Goal: Register for event/course

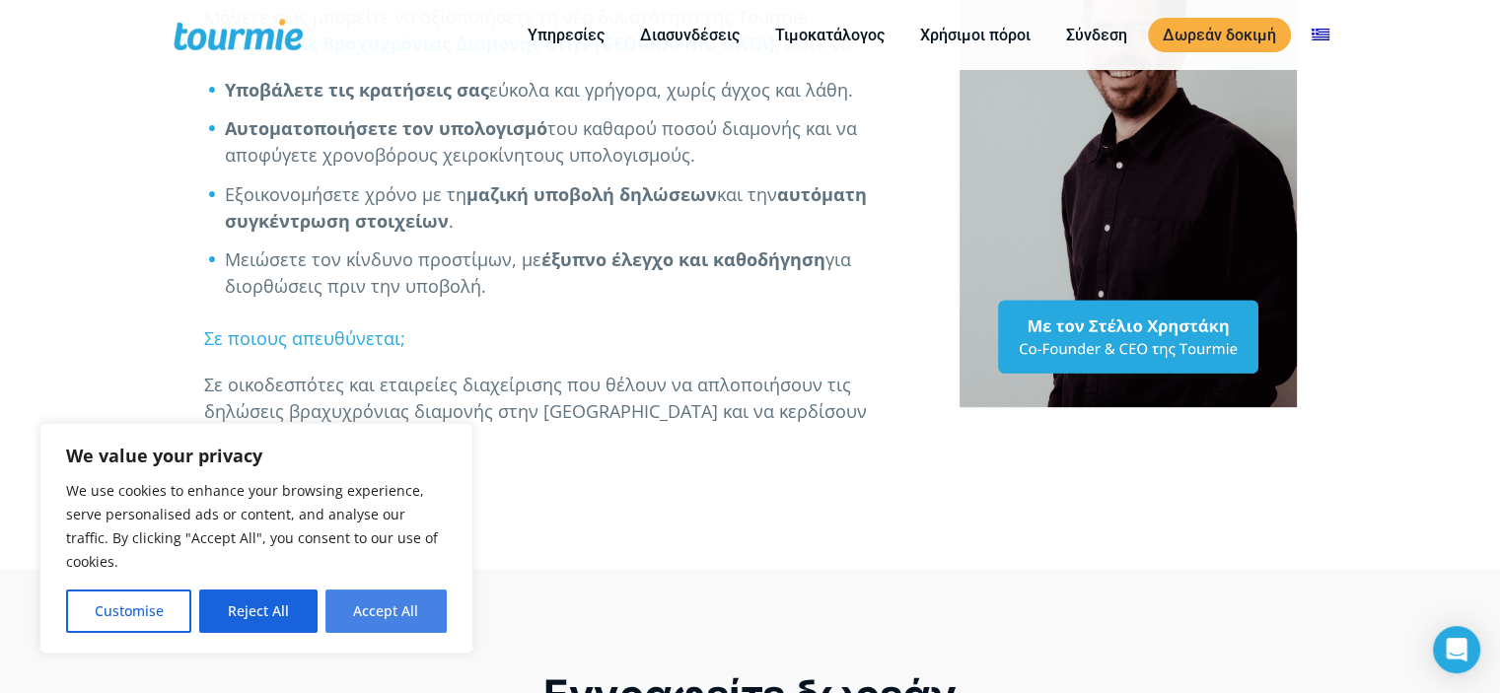
click at [372, 604] on button "Accept All" at bounding box center [386, 611] width 121 height 43
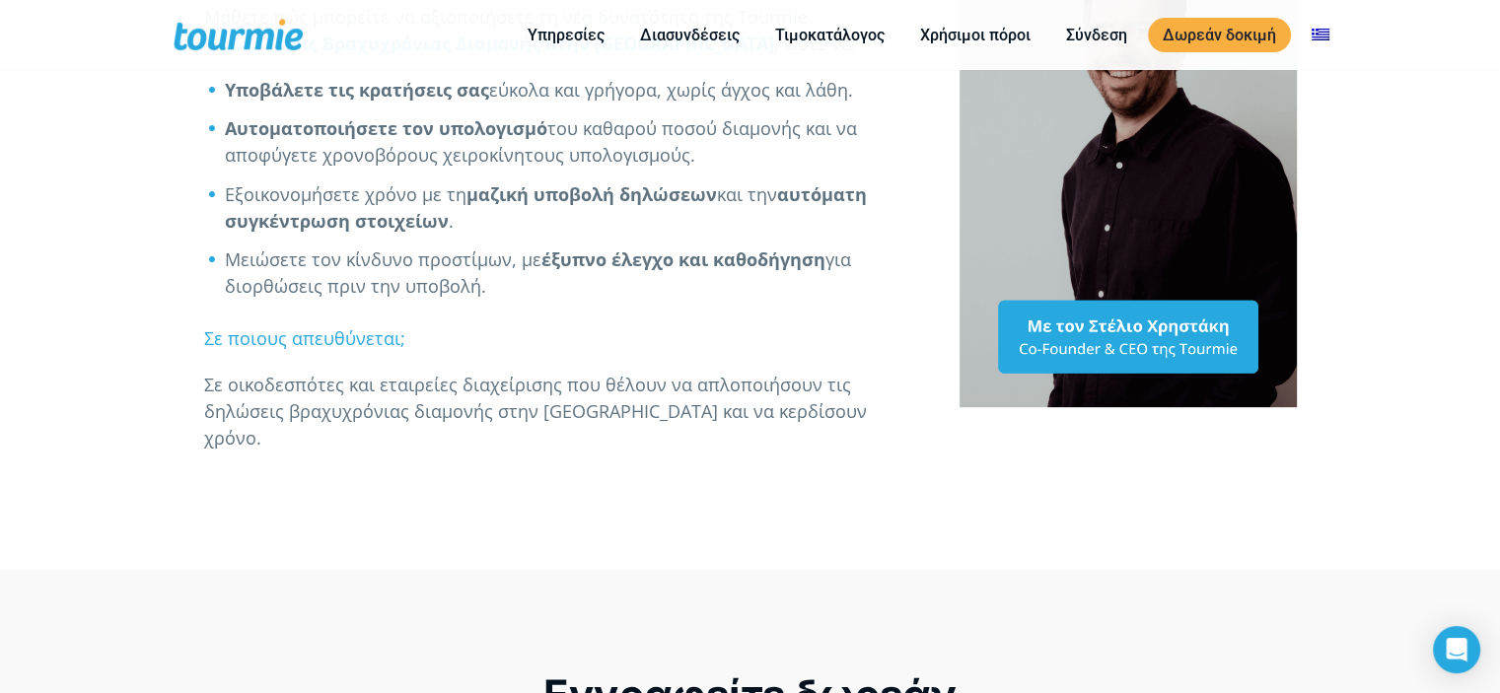
checkbox input "true"
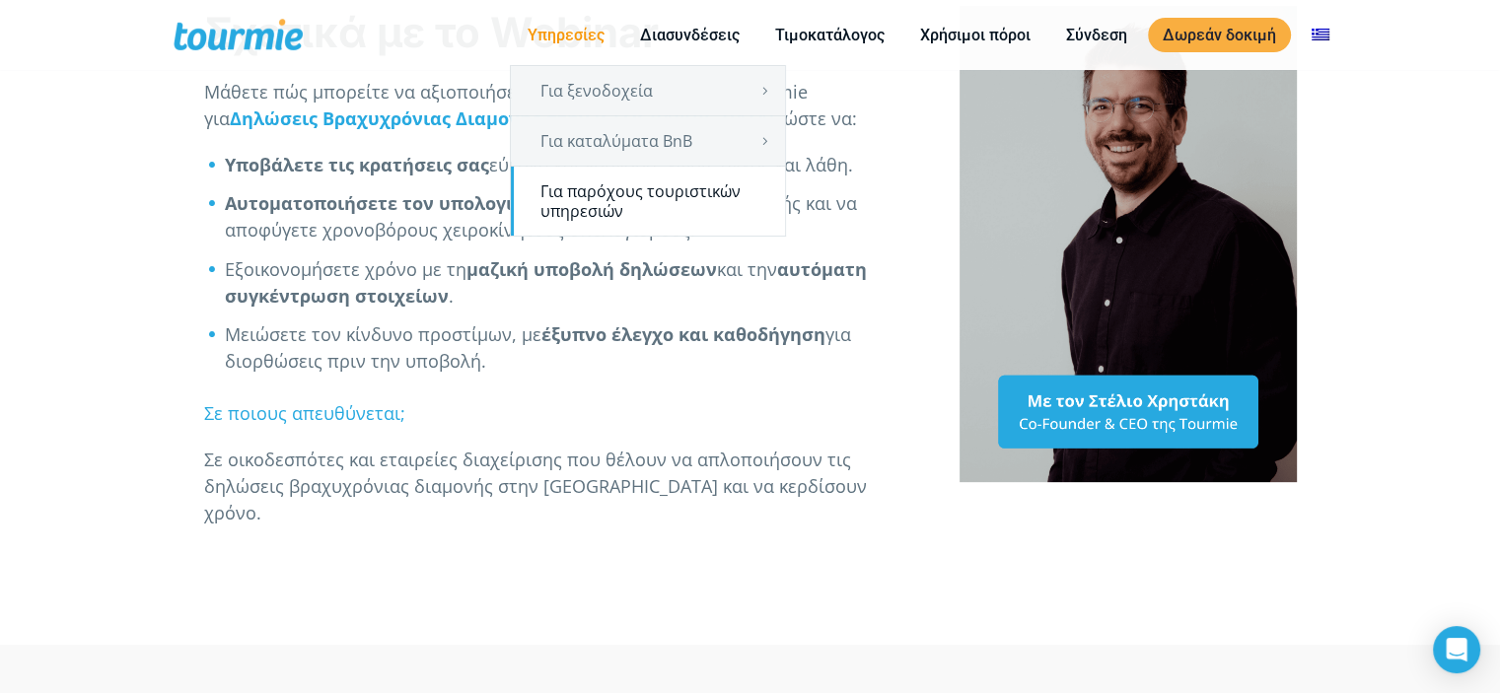
scroll to position [699, 0]
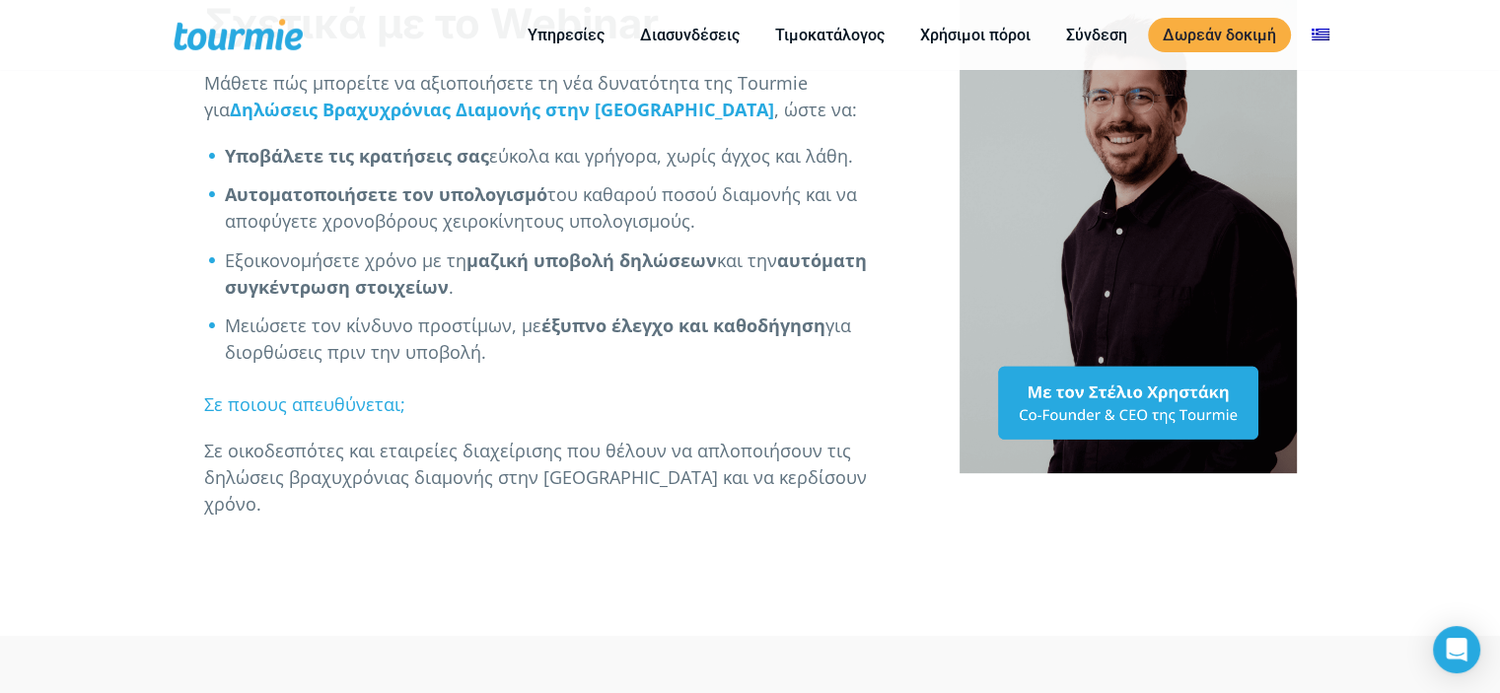
click at [611, 330] on li "Μειώσετε τον κίνδυνο προστίμων, με έξυπνο έλεγχο και καθοδήγηση για διορθώσεις …" at bounding box center [571, 339] width 693 height 53
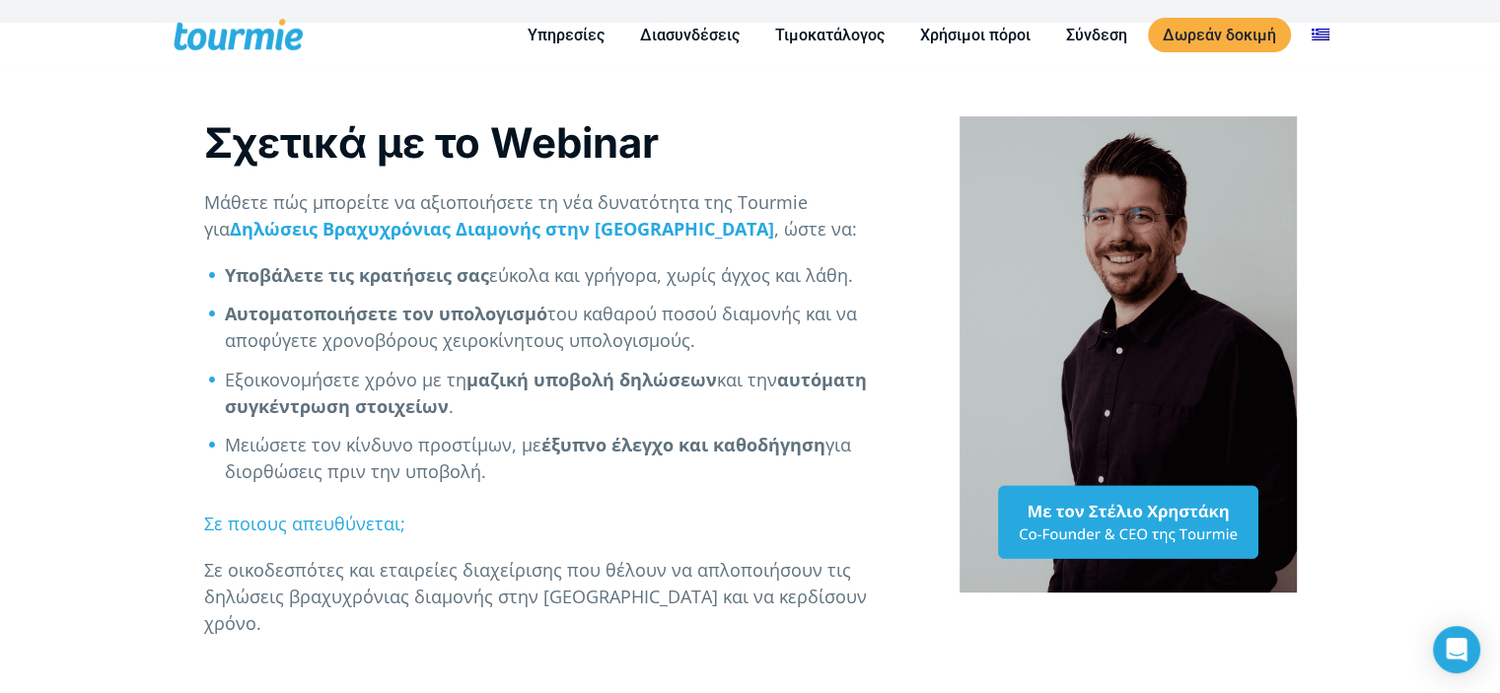
scroll to position [598, 0]
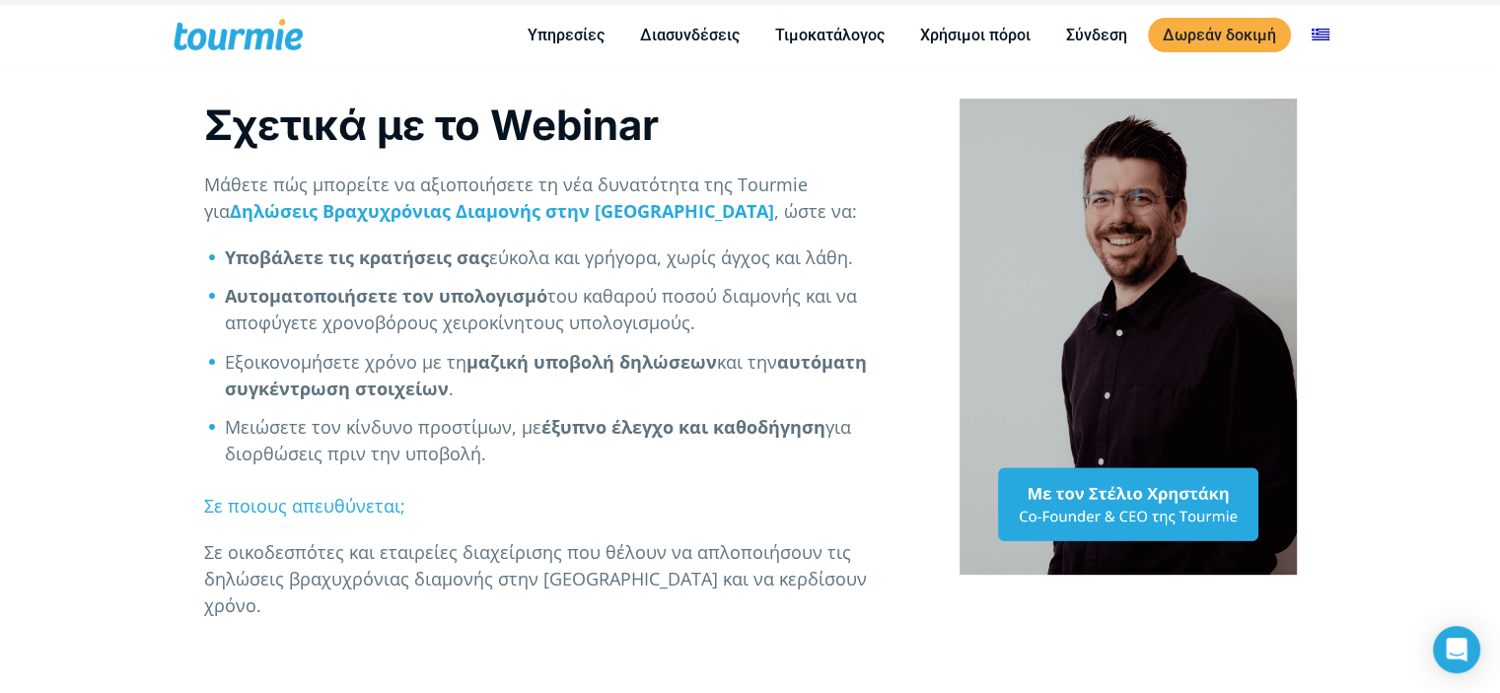
click at [349, 349] on li "Εξοικονομήσετε χρόνο με τη μαζική υποβολή δηλώσεων και την αυτόματη συγκέντρωση…" at bounding box center [571, 375] width 693 height 53
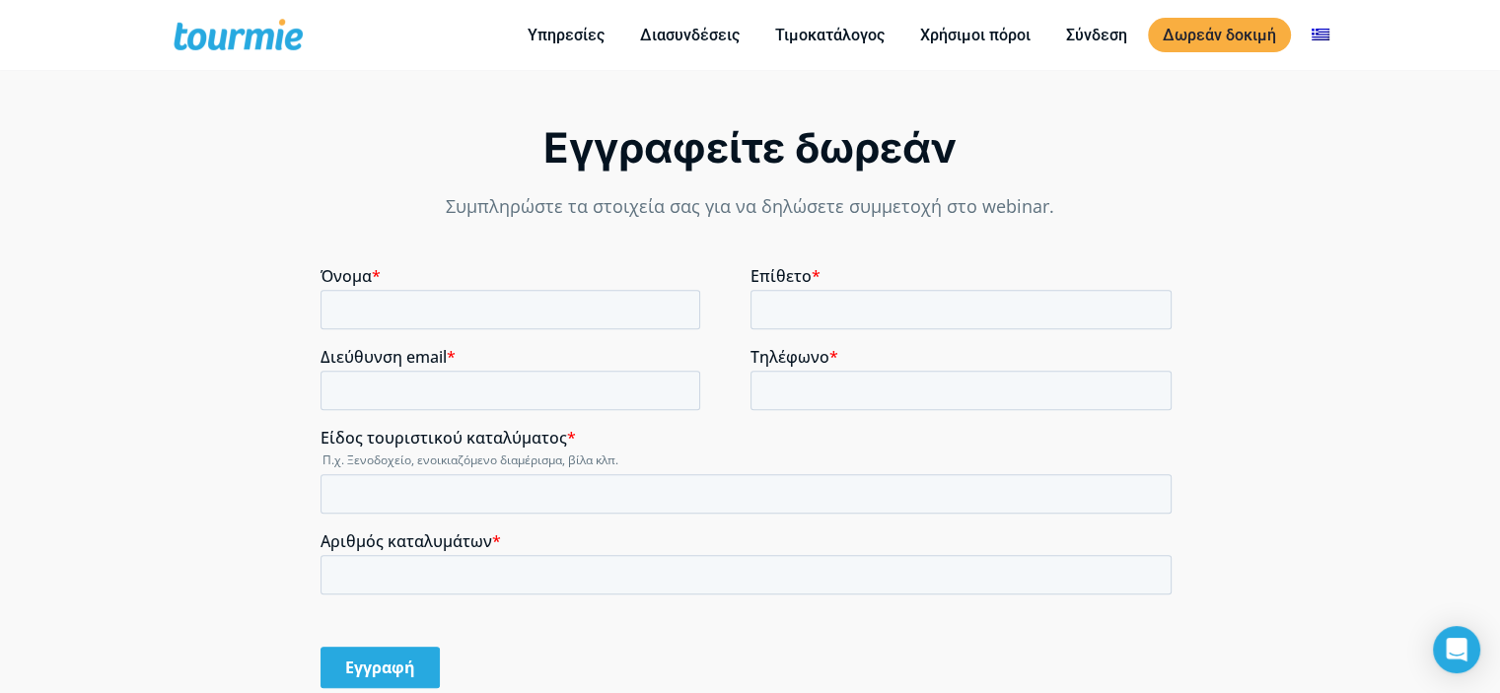
scroll to position [1322, 0]
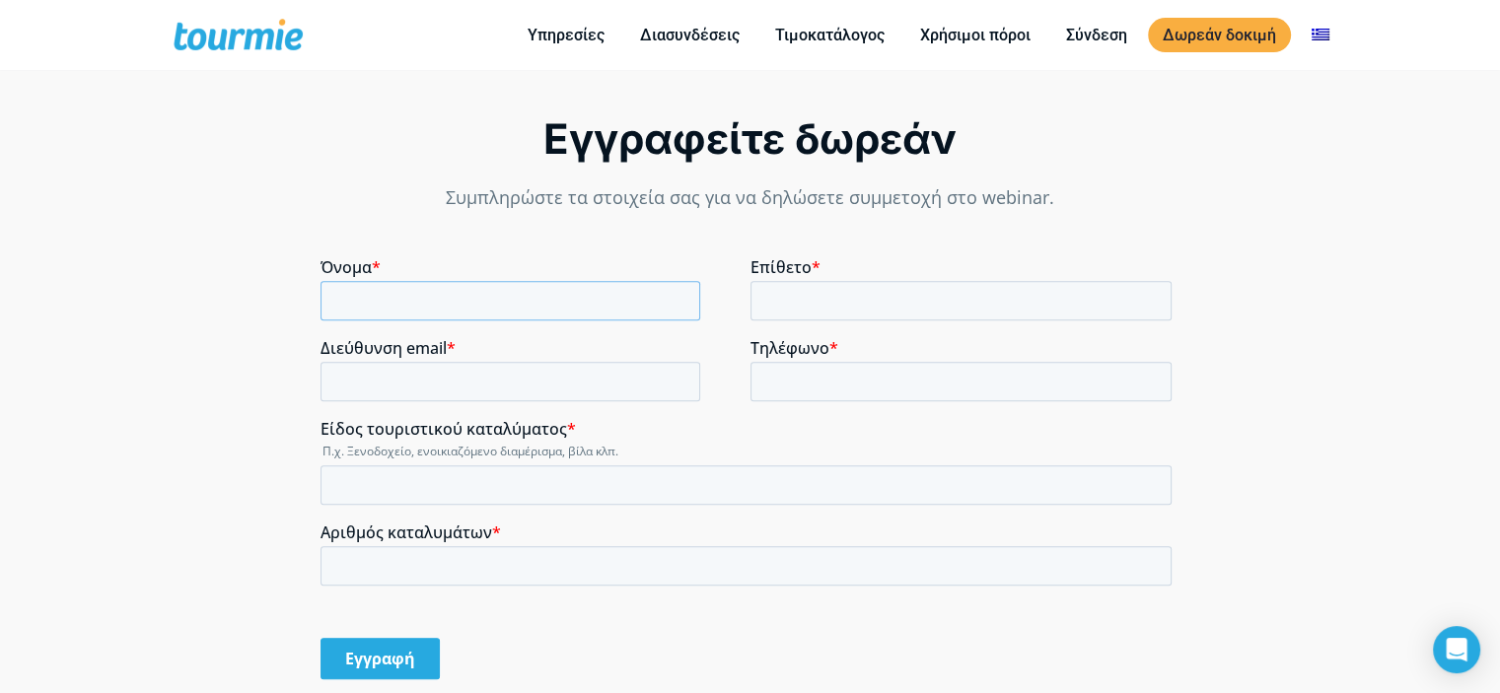
click at [425, 290] on input "Όνομα *" at bounding box center [511, 300] width 380 height 39
type input "G"
drag, startPoint x: 430, startPoint y: 296, endPoint x: 625, endPoint y: 500, distance: 282.6
click at [321, 277] on html "Όνομα * [PERSON_NAME] Επίθετο * Διεύθυνση email * Τηλέφωνο * Είδος τουριστικού …" at bounding box center [750, 485] width 859 height 457
type input "Γιαννης"
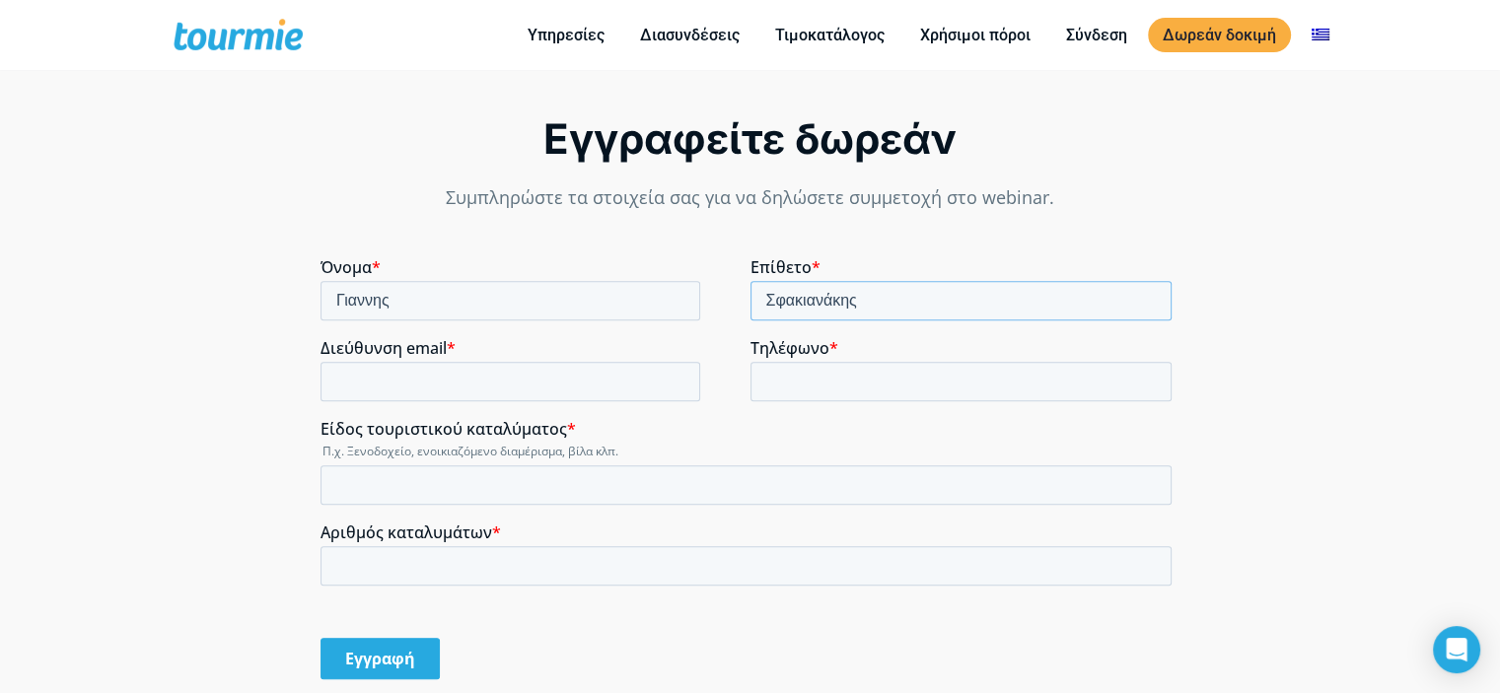
type input "Σφακιανάκης"
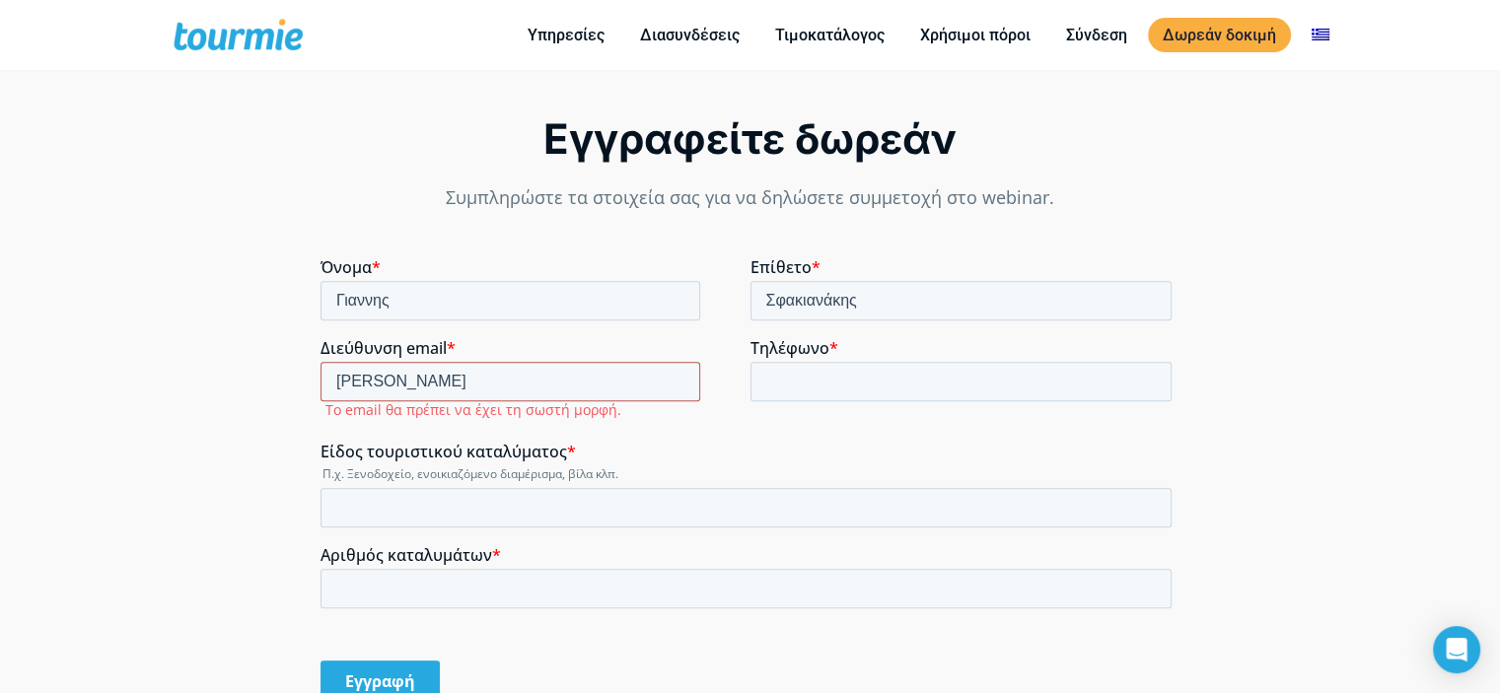
type input "[DOMAIN_NAME][EMAIL_ADDRESS][DOMAIN_NAME]"
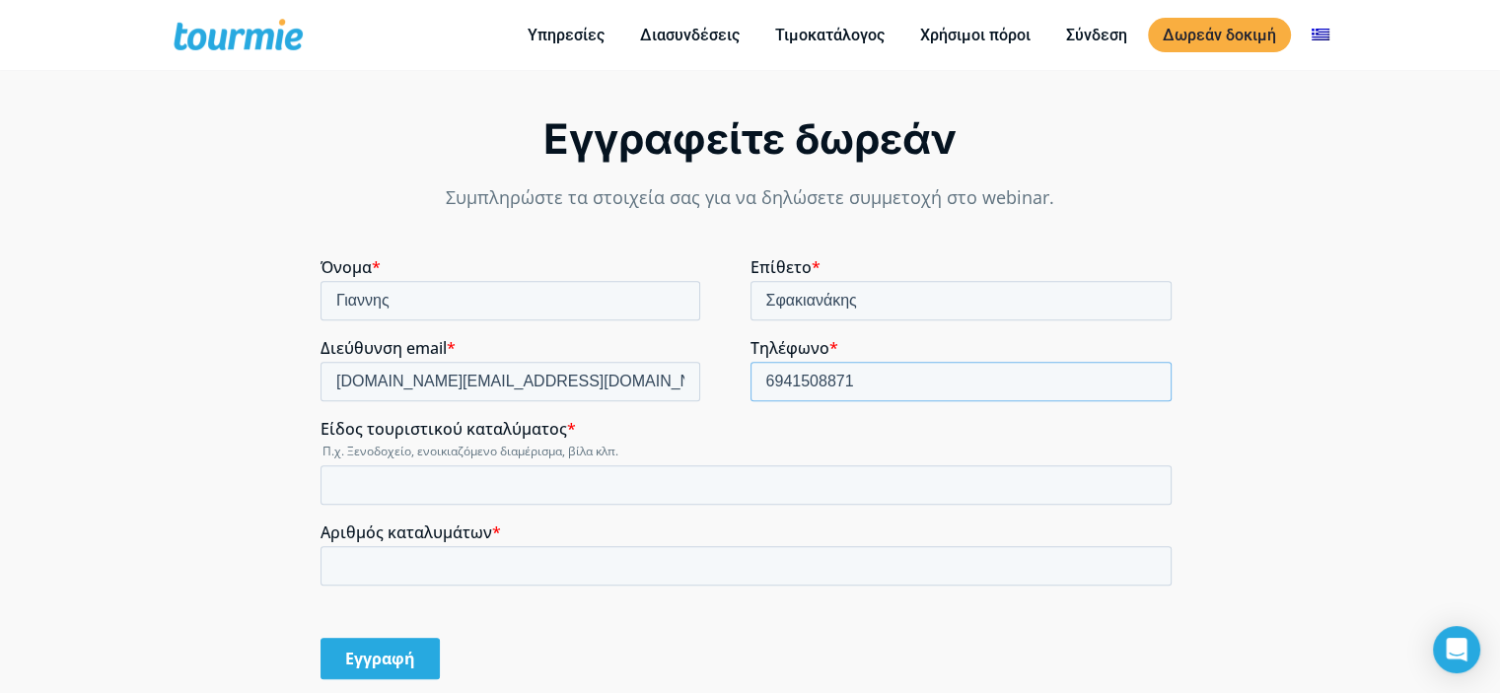
type input "6941508871"
click at [461, 478] on input "Είδος τουριστικού καταλύματος *" at bounding box center [746, 485] width 851 height 39
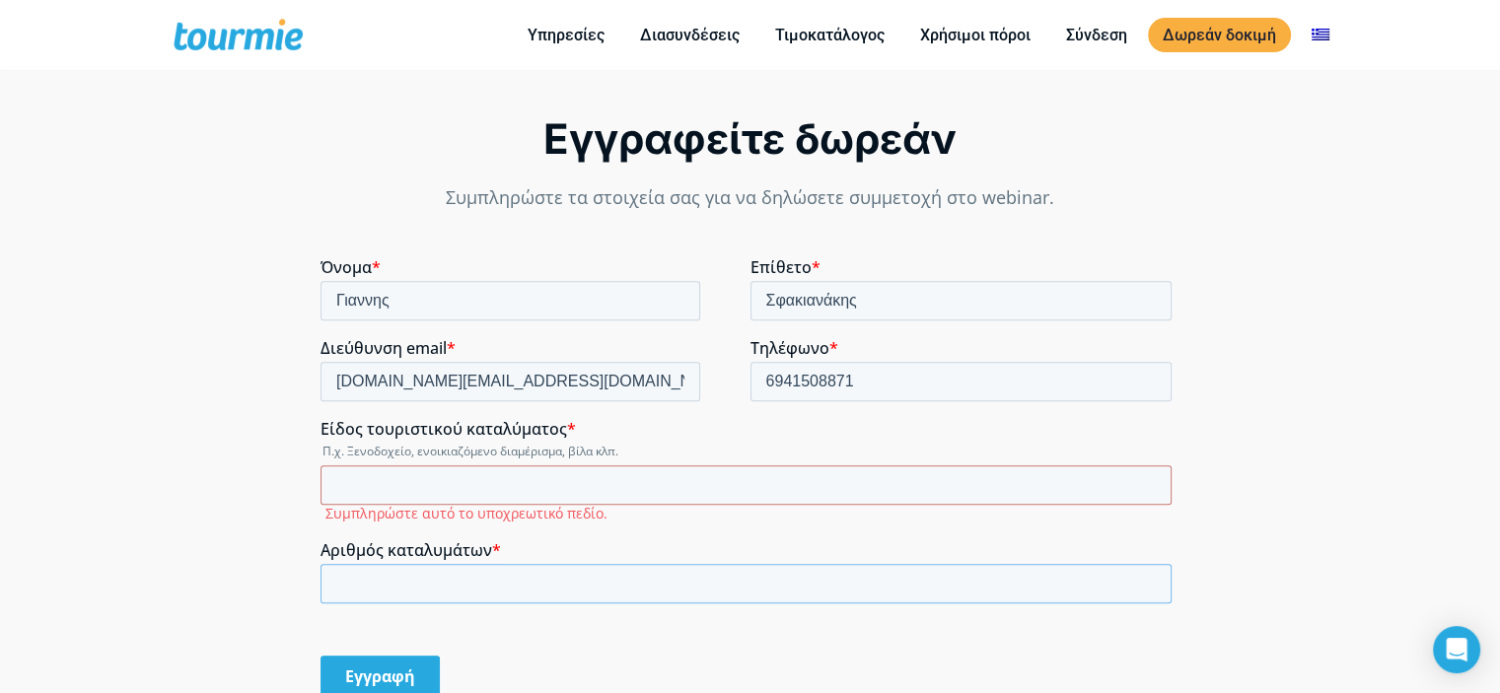
click at [488, 561] on div "Αριθμός καταλυμάτων *" at bounding box center [750, 572] width 859 height 63
click at [446, 486] on input "Είδος τουριστικού καταλύματος *" at bounding box center [746, 485] width 851 height 39
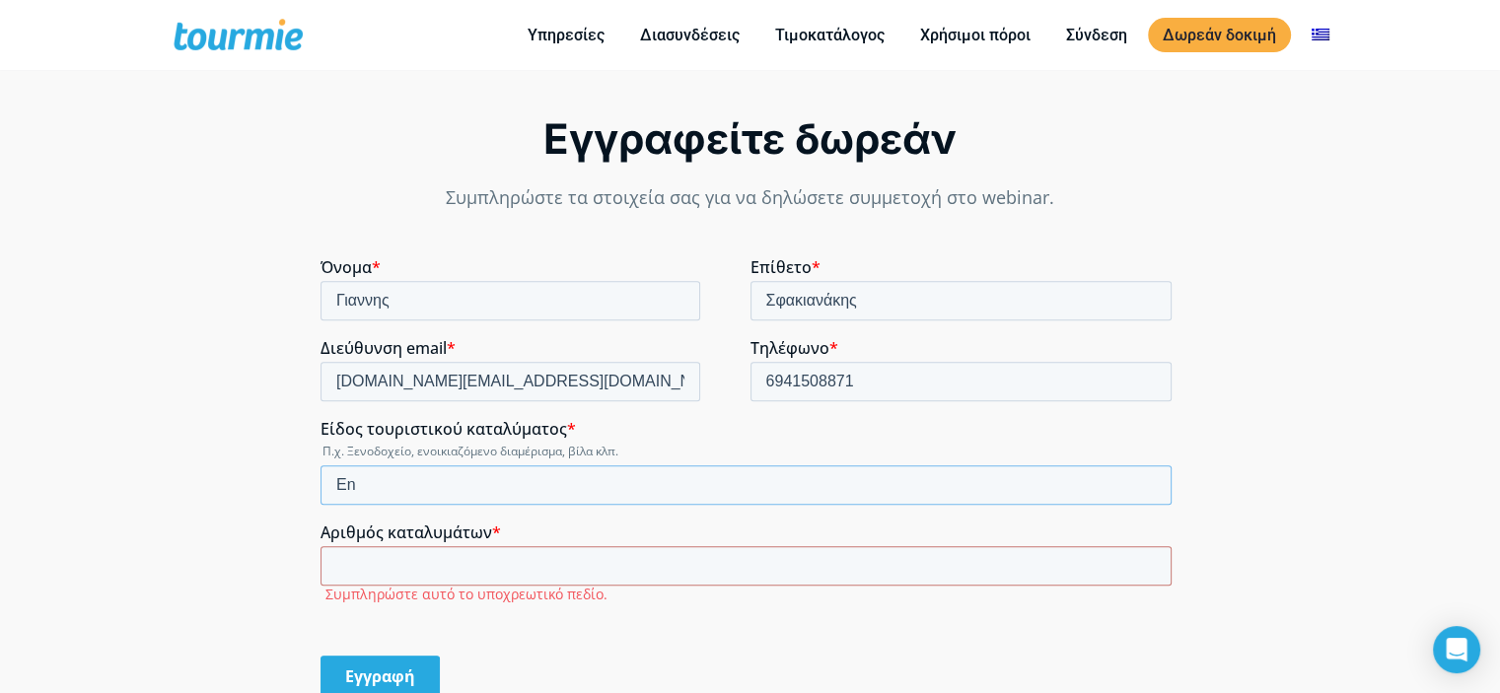
type input "E"
type input "Ενοικιαζόμενο διαμέρισμα"
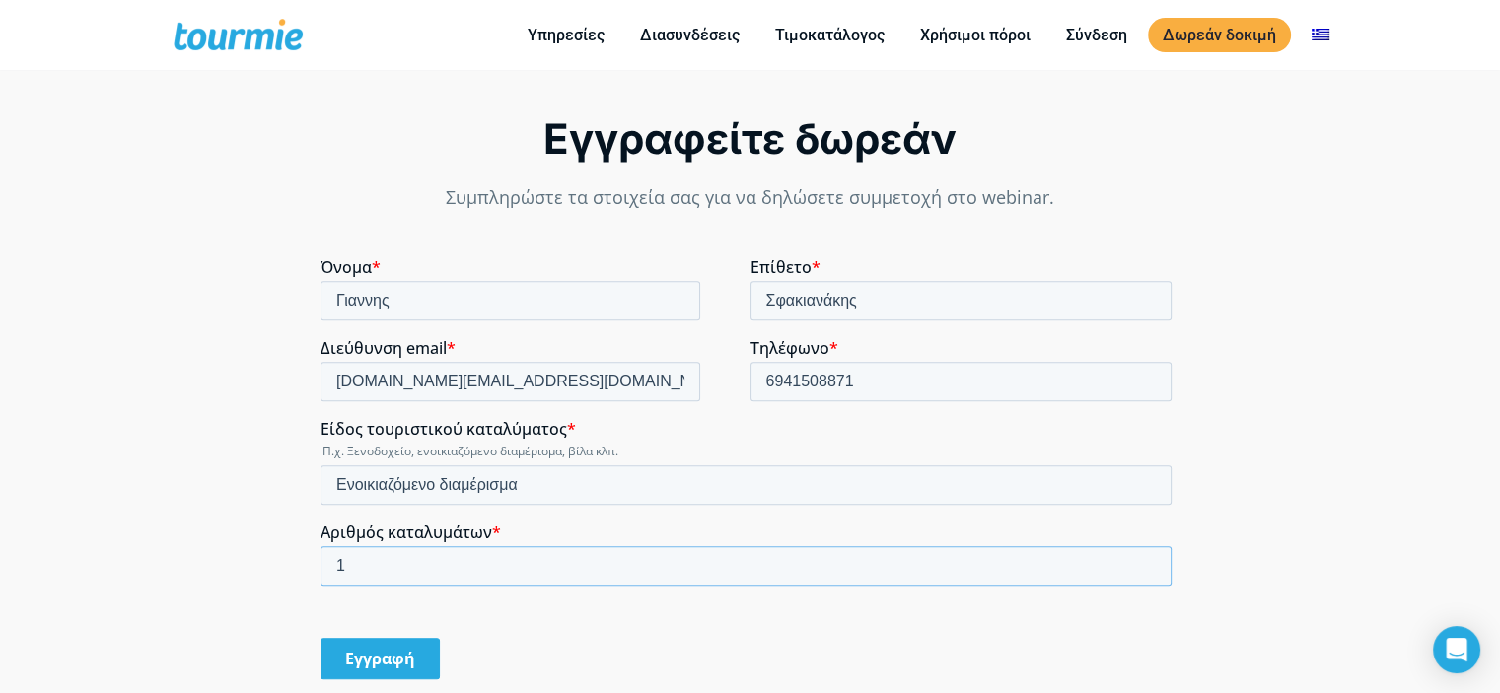
drag, startPoint x: 367, startPoint y: 573, endPoint x: 309, endPoint y: 566, distance: 58.6
click at [321, 566] on html "Όνομα * [PERSON_NAME] * Σφακιανάκης Διεύθυνση email * [DOMAIN_NAME][EMAIL_ADDRE…" at bounding box center [750, 485] width 859 height 457
type input "2"
click at [546, 598] on fieldset "Αριθμός καταλυμάτων * 2" at bounding box center [750, 563] width 859 height 81
click at [419, 642] on input "Εγγραφή" at bounding box center [380, 658] width 119 height 41
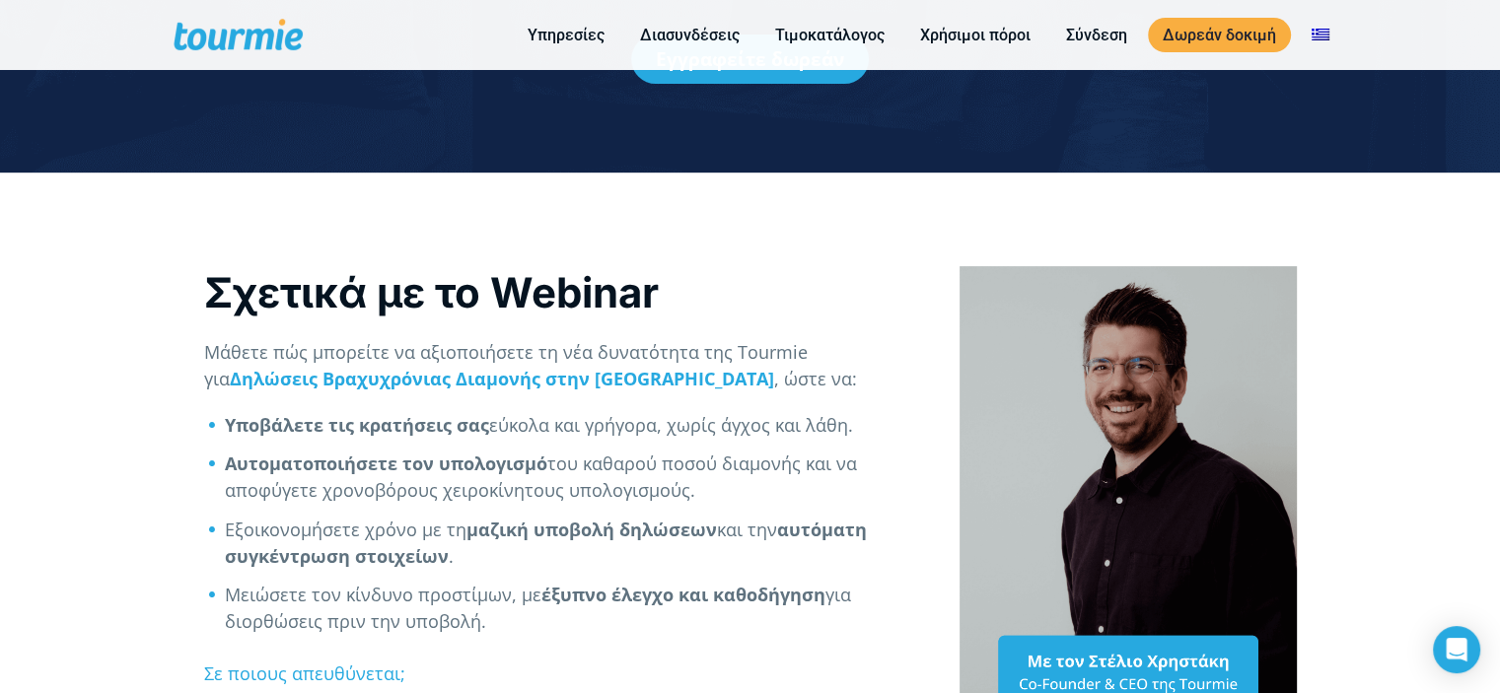
scroll to position [444, 0]
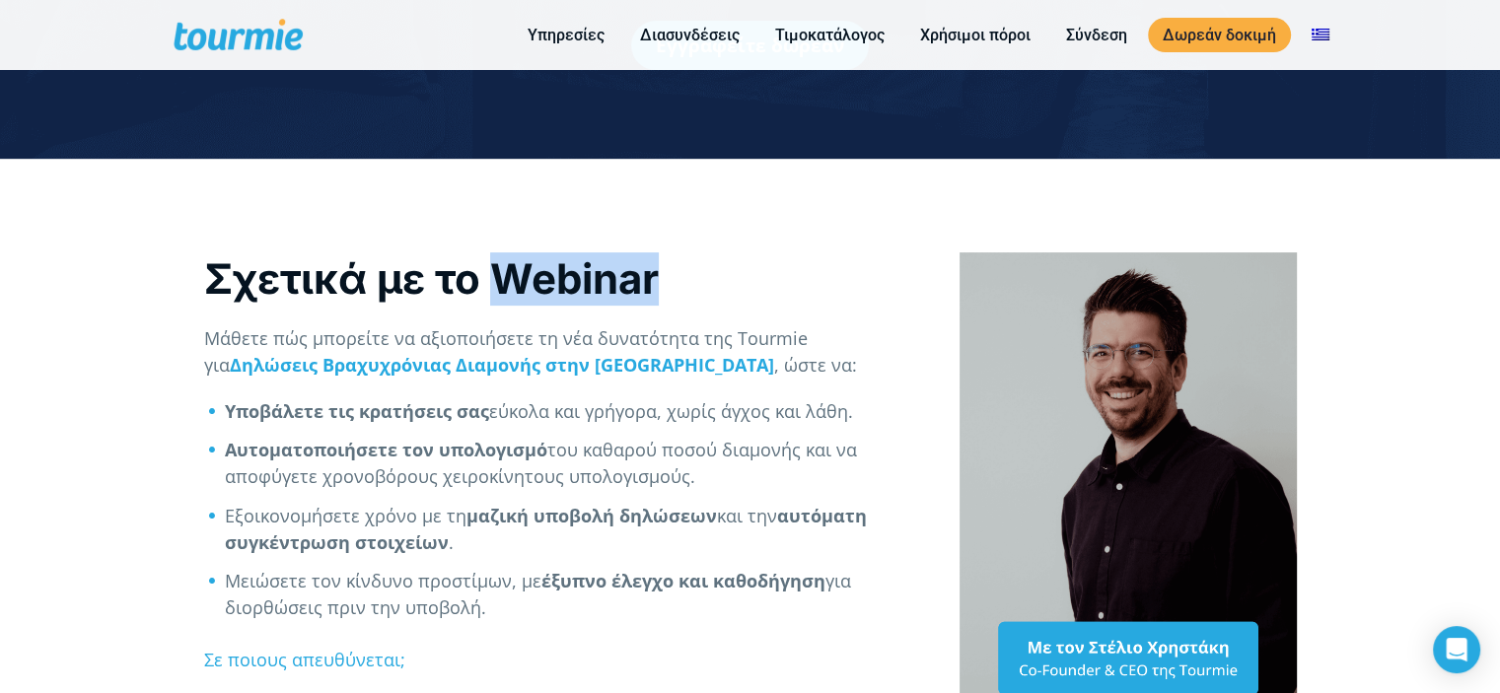
drag, startPoint x: 504, startPoint y: 266, endPoint x: 661, endPoint y: 282, distance: 157.6
click at [661, 282] on div "Σχετικά με το Webinar" at bounding box center [561, 279] width 715 height 53
copy div "Webinar"
